Goal: Task Accomplishment & Management: Complete application form

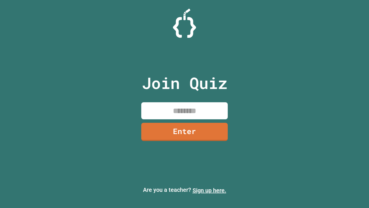
click at [209, 190] on link "Sign up here." at bounding box center [210, 189] width 34 height 7
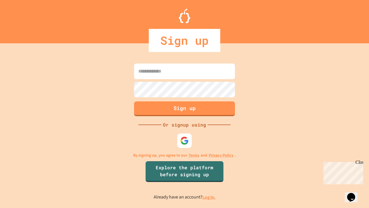
click at [209, 197] on link "Log in." at bounding box center [208, 197] width 13 height 6
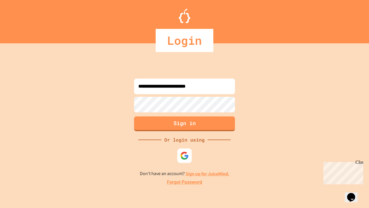
type input "**********"
